Goal: Information Seeking & Learning: Learn about a topic

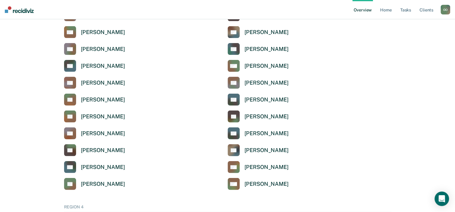
scroll to position [1353, 0]
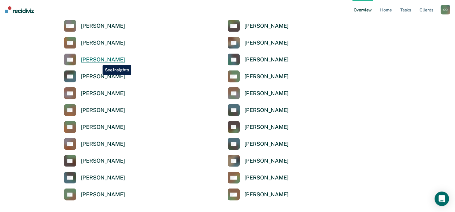
click at [98, 60] on div "[PERSON_NAME]" at bounding box center [103, 59] width 44 height 7
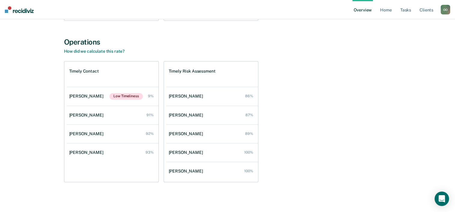
scroll to position [200, 0]
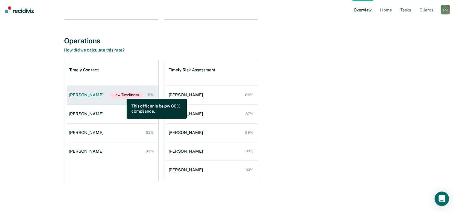
click at [122, 94] on span "Low Timeliness" at bounding box center [125, 95] width 33 height 7
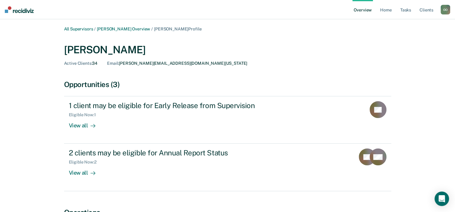
click at [309, 39] on div "[PERSON_NAME] Active Clients : 34 Email : [PERSON_NAME][EMAIL_ADDRESS][DOMAIN_N…" at bounding box center [227, 53] width 327 height 34
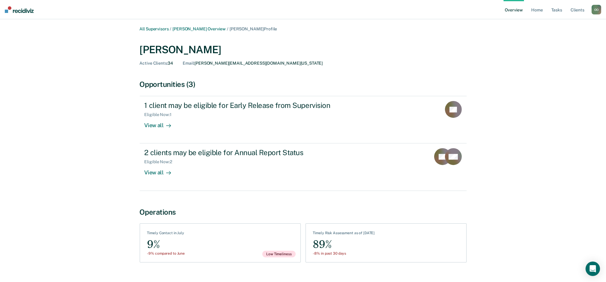
drag, startPoint x: 309, startPoint y: 39, endPoint x: 376, endPoint y: 72, distance: 74.9
click at [376, 72] on div "All Supervisors / [PERSON_NAME] Overview / [PERSON_NAME] Profile [PERSON_NAME] …" at bounding box center [303, 150] width 361 height 248
click at [27, 87] on div "All Supervisors / [PERSON_NAME] Overview / [PERSON_NAME] Profile [PERSON_NAME] …" at bounding box center [303, 150] width 592 height 248
